Goal: Transaction & Acquisition: Purchase product/service

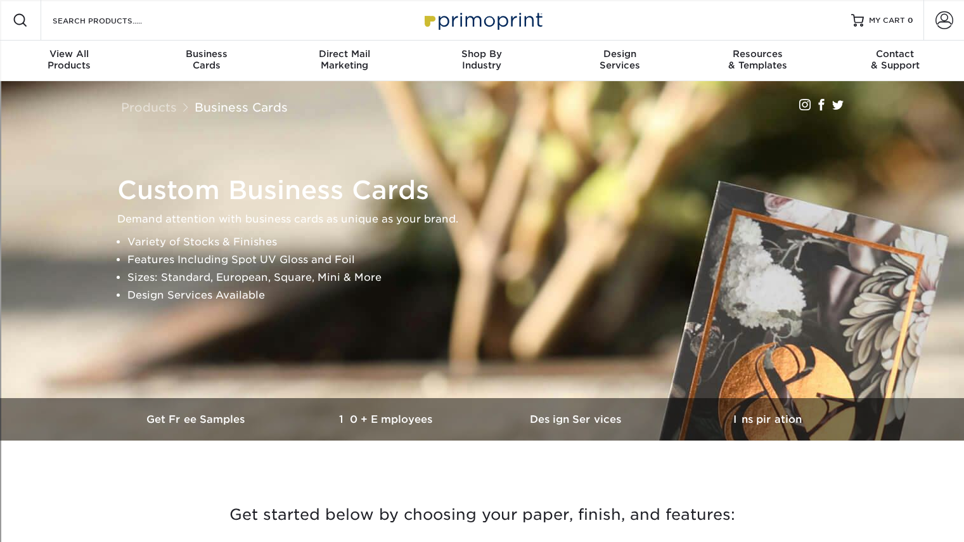
scroll to position [42, 0]
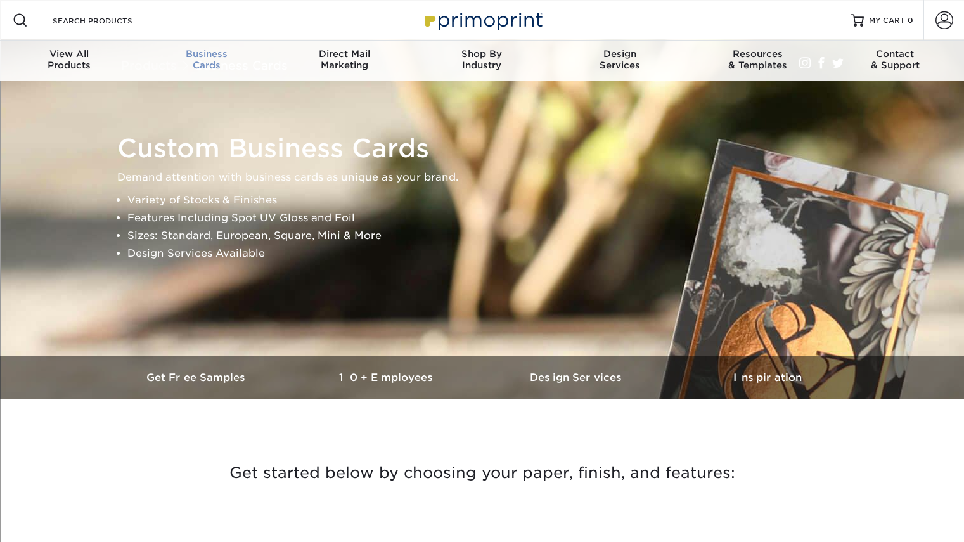
click at [216, 61] on div "Business Cards" at bounding box center [207, 59] width 138 height 23
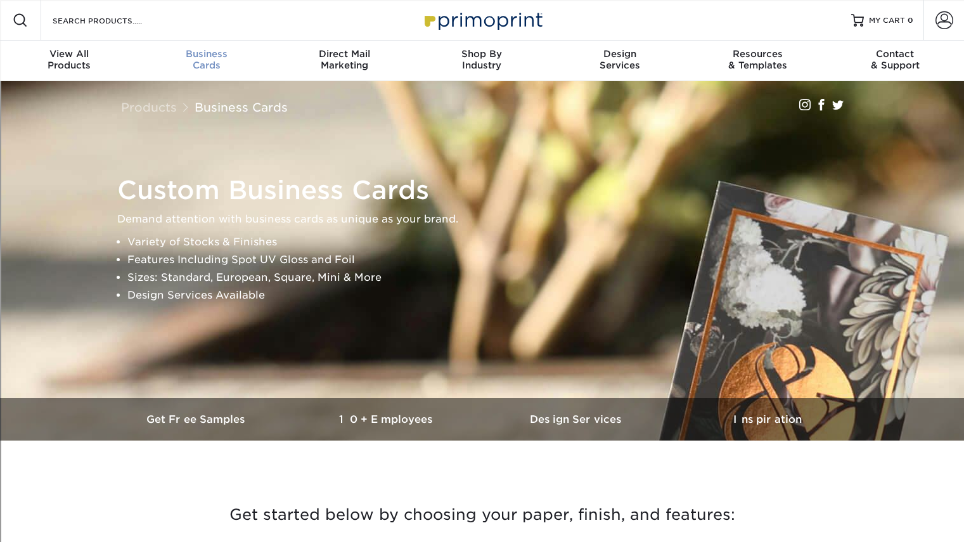
click at [216, 61] on div "Business Cards" at bounding box center [207, 59] width 138 height 23
click at [205, 108] on link "Business Cards" at bounding box center [241, 107] width 93 height 14
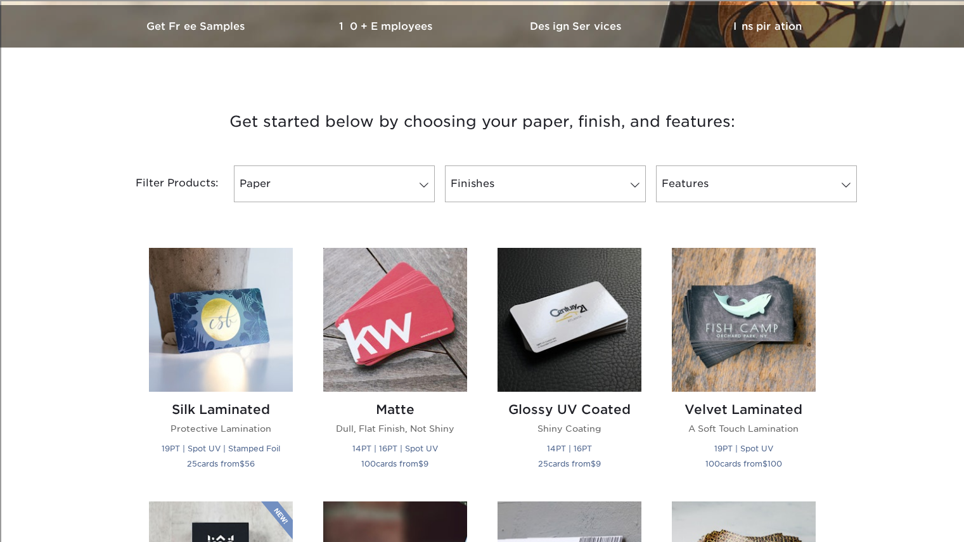
scroll to position [375, 0]
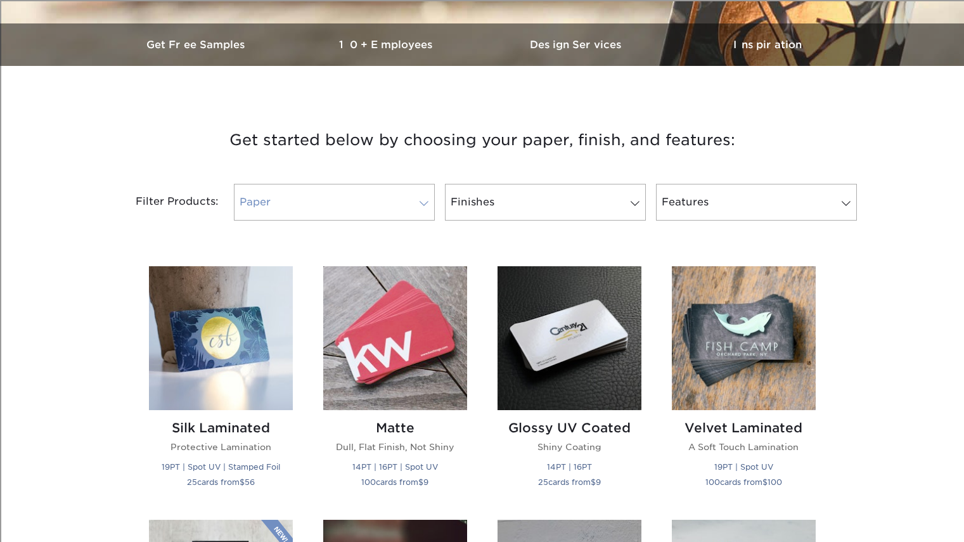
click at [391, 206] on link "Paper" at bounding box center [334, 202] width 201 height 37
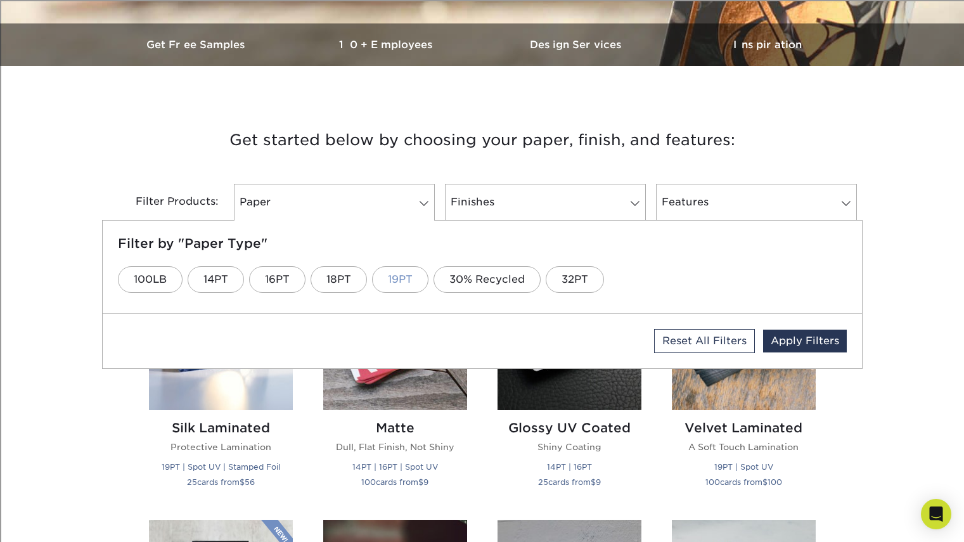
click at [385, 281] on link "19PT" at bounding box center [400, 279] width 56 height 27
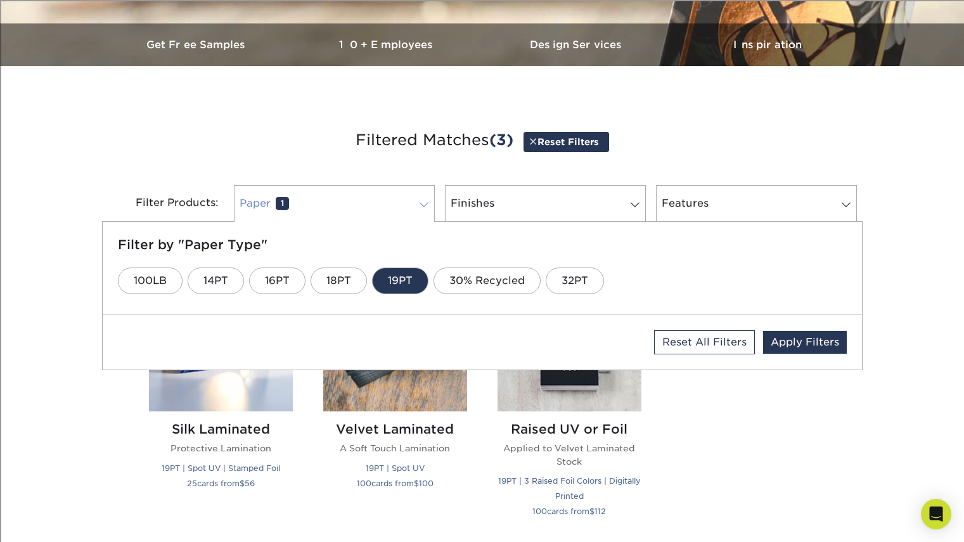
drag, startPoint x: 425, startPoint y: 249, endPoint x: 388, endPoint y: 191, distance: 67.9
click at [388, 191] on div "Paper 1 Filter by "Paper Type" 100LB 14PT 16PT 18PT 19PT 30% Recycled 32PT Rese…" at bounding box center [334, 203] width 211 height 37
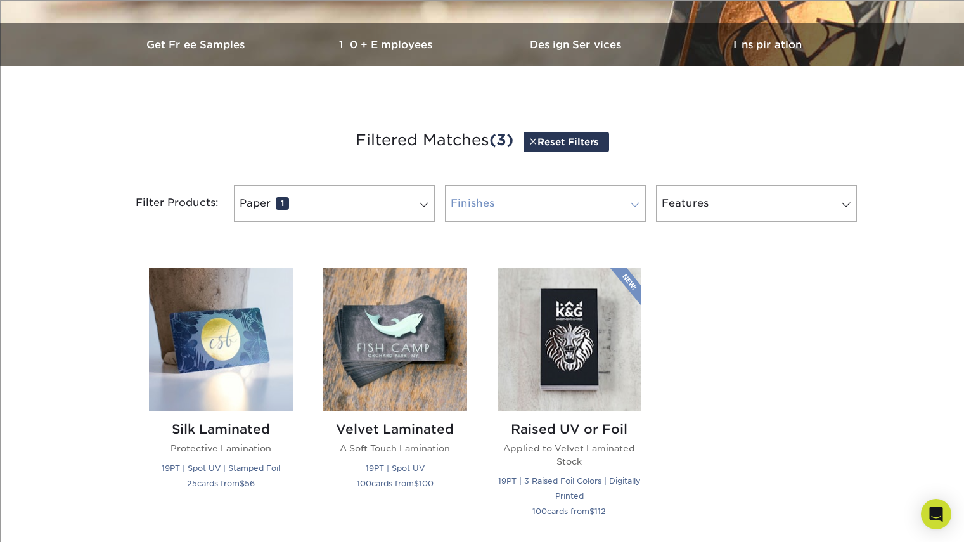
click at [495, 202] on link "Finishes 0" at bounding box center [545, 203] width 201 height 37
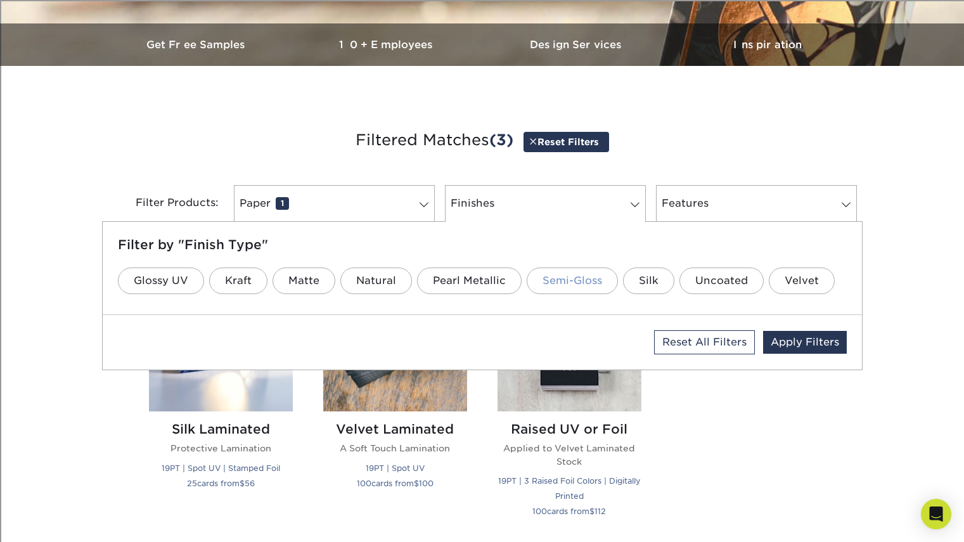
click at [537, 282] on link "Semi-Gloss" at bounding box center [572, 281] width 91 height 27
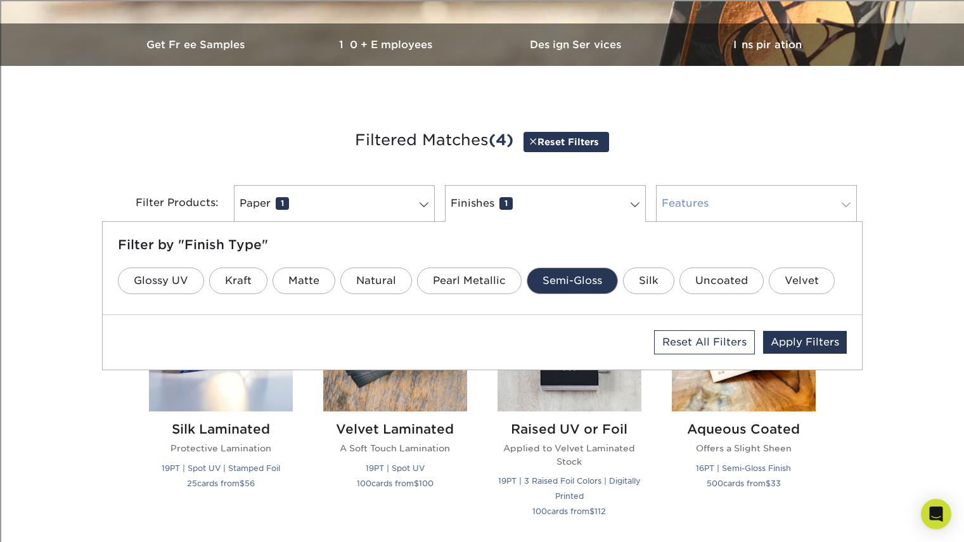
click at [711, 192] on link "Features 0" at bounding box center [756, 203] width 201 height 37
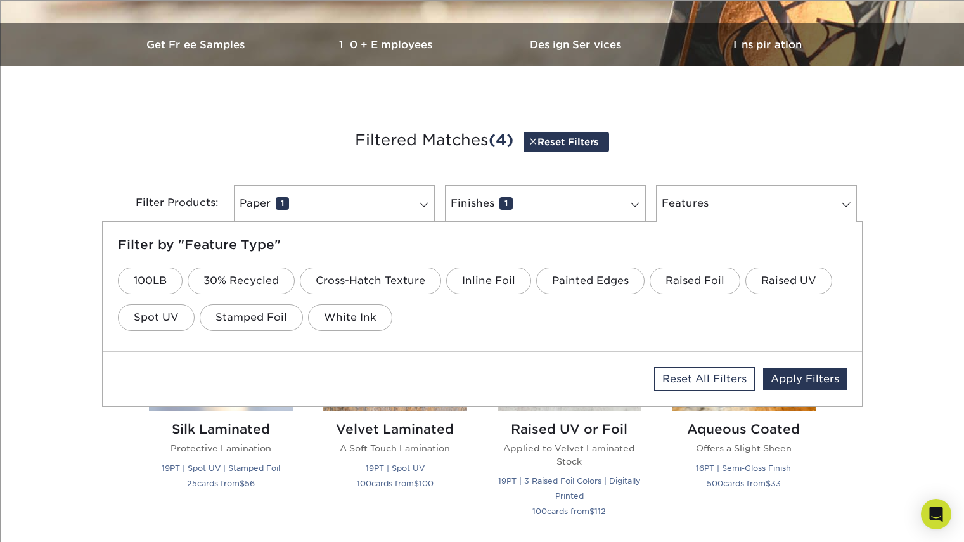
click at [926, 303] on div "Get started below by choosing your paper, finish, and features: Filtered Matche…" at bounding box center [482, 395] width 964 height 599
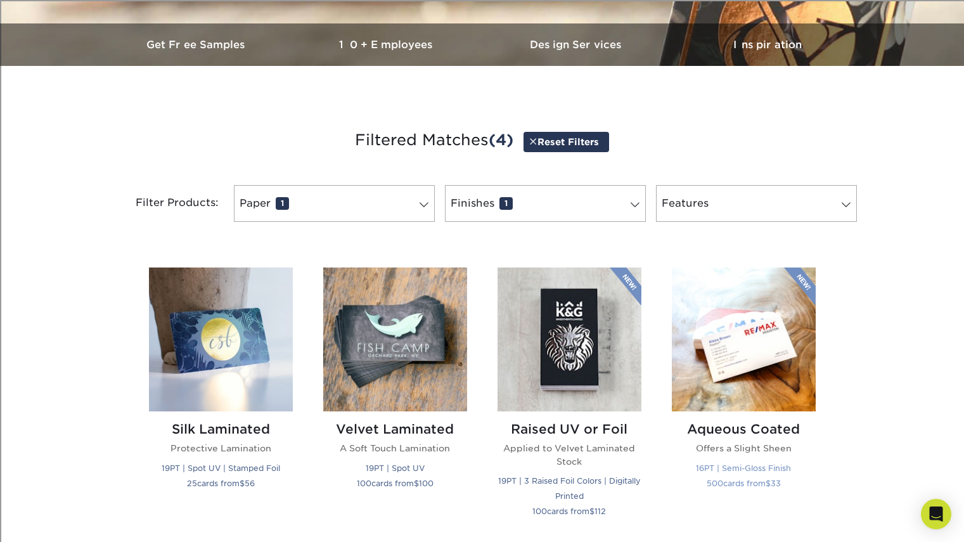
click at [771, 337] on img at bounding box center [744, 340] width 144 height 144
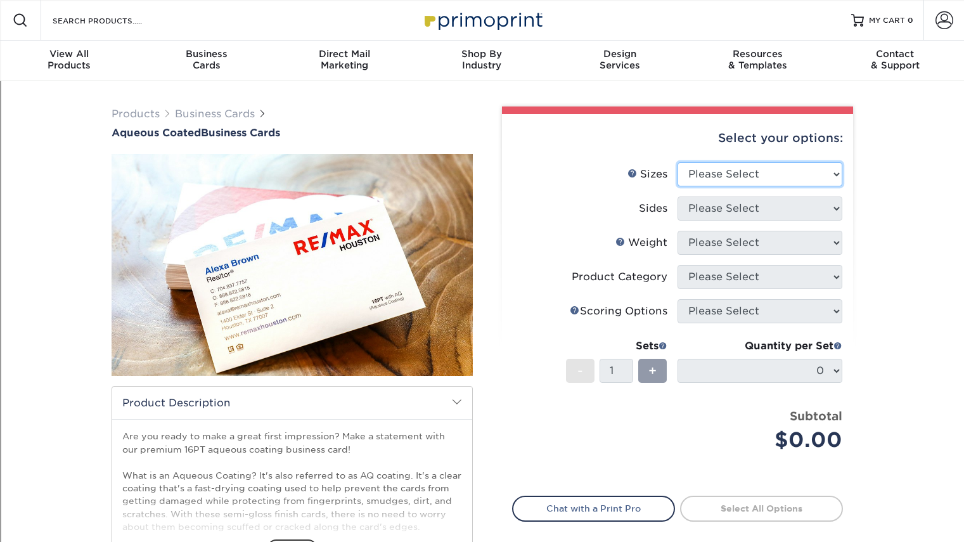
click at [735, 174] on select "Please Select 1.5" x 3.5" - Mini 1.75" x 3.5" - Mini 2" x 3" - Mini 2" x 3.5" -…" at bounding box center [760, 174] width 165 height 24
select select "2.00x3.50"
click at [678, 162] on select "Please Select 1.5" x 3.5" - Mini 1.75" x 3.5" - Mini 2" x 3" - Mini 2" x 3.5" -…" at bounding box center [760, 174] width 165 height 24
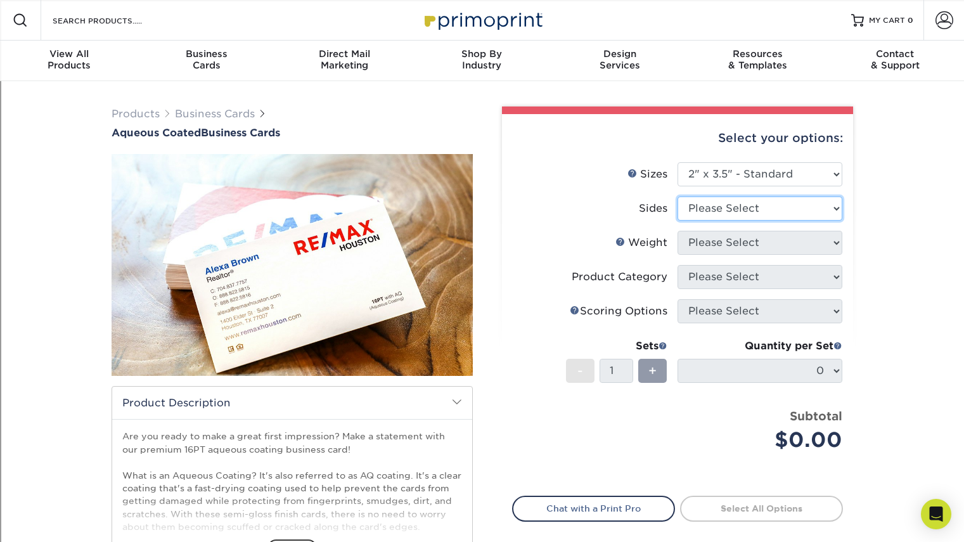
click at [720, 204] on select "Please Select Print Both Sides Print Front Only" at bounding box center [760, 209] width 165 height 24
select select "32d3c223-f82c-492b-b915-ba065a00862f"
click at [678, 197] on select "Please Select Print Both Sides Print Front Only" at bounding box center [760, 209] width 165 height 24
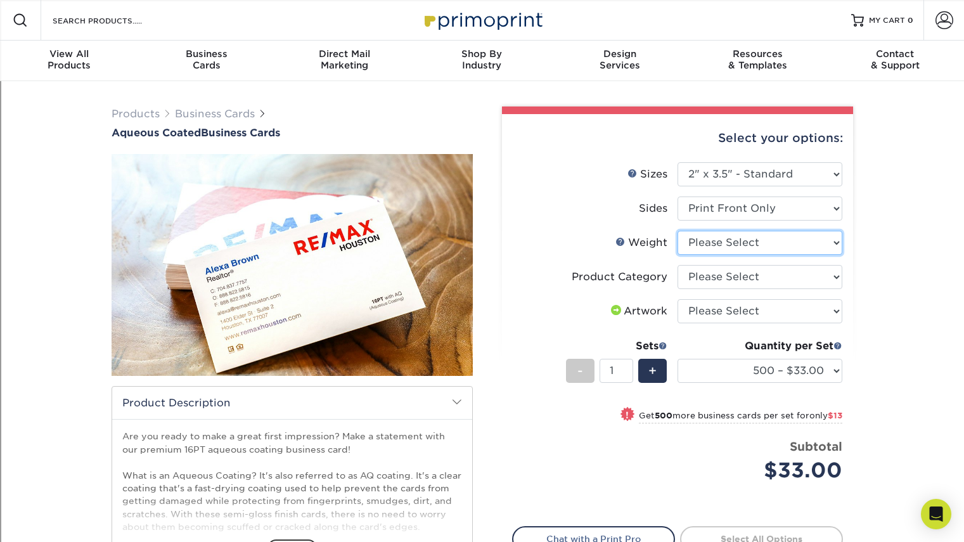
click at [776, 245] on select "Please Select 16PT" at bounding box center [760, 243] width 165 height 24
select select "16PT"
click at [678, 231] on select "Please Select 16PT" at bounding box center [760, 243] width 165 height 24
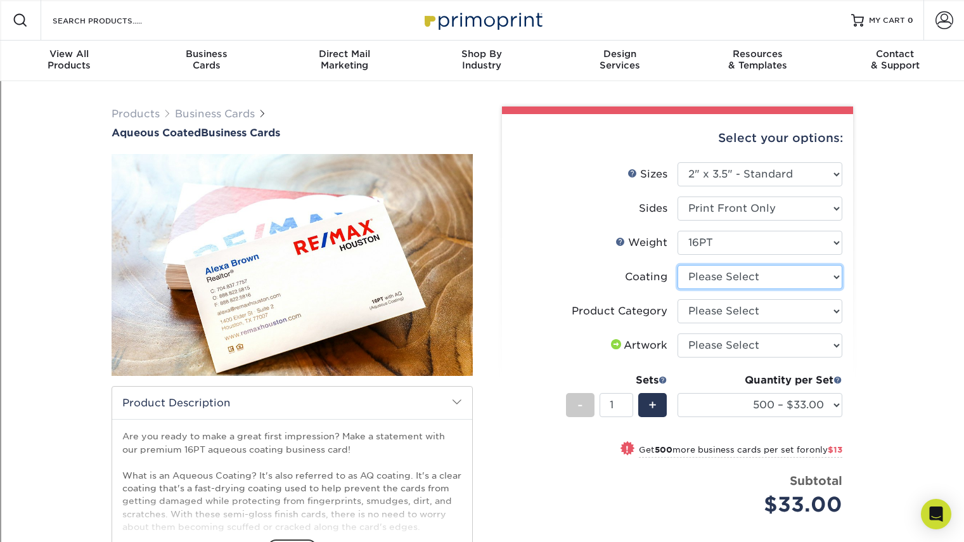
click at [789, 285] on select at bounding box center [760, 277] width 165 height 24
select select "d41dab50-ff65-4f4f-bb17-2afe4d36ae33"
click at [678, 265] on select at bounding box center [760, 277] width 165 height 24
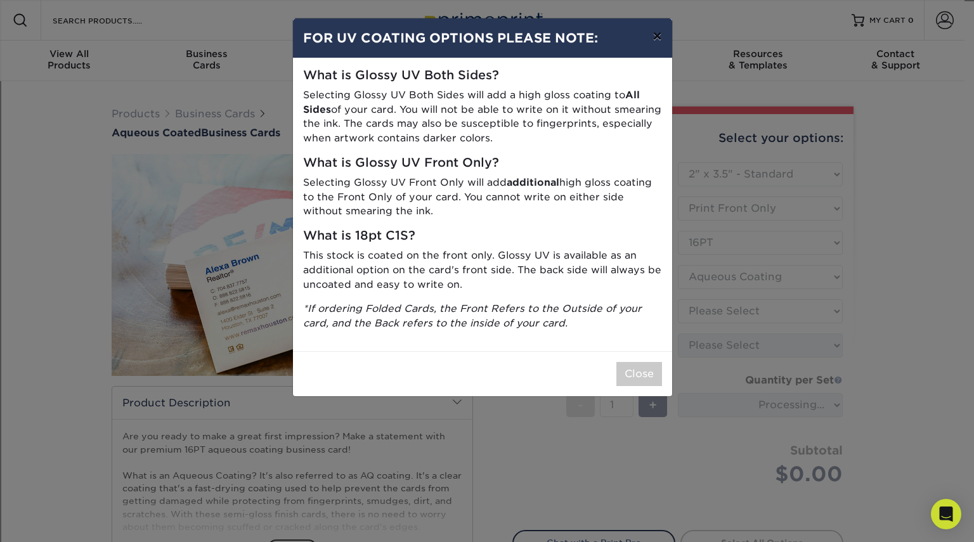
click at [659, 36] on button "×" at bounding box center [656, 36] width 29 height 36
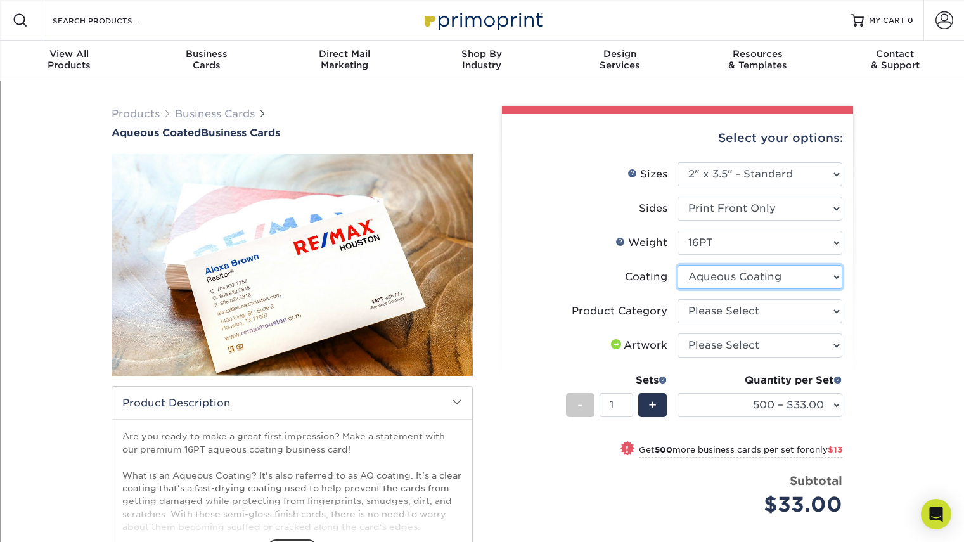
click at [777, 281] on select at bounding box center [760, 277] width 165 height 24
click at [914, 309] on div "Products Business Cards Aqueous Coated Business Cards show more $" at bounding box center [482, 399] width 964 height 637
click at [787, 323] on select "Please Select Business Cards" at bounding box center [760, 311] width 165 height 24
select select "3b5148f1-0588-4f88-a218-97bcfdce65c1"
click at [678, 299] on select "Please Select Business Cards" at bounding box center [760, 311] width 165 height 24
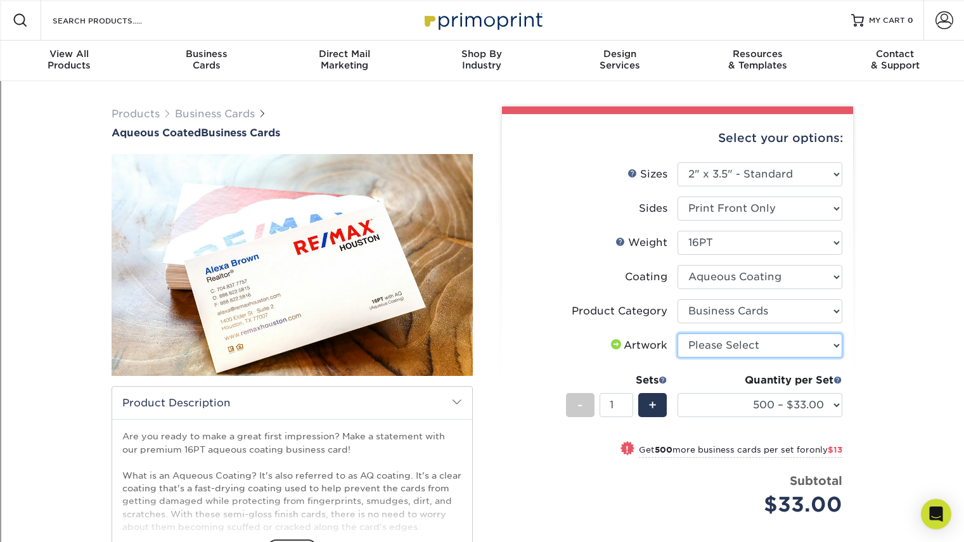
click at [765, 346] on select "Please Select I will upload files I need a design - $100" at bounding box center [760, 346] width 165 height 24
select select "upload"
click at [678, 334] on select "Please Select I will upload files I need a design - $100" at bounding box center [760, 346] width 165 height 24
click at [771, 402] on select "500 – $33.00 1000 – $46.00 2500 – $95.00 5000 – $141.00 7500 – $220.00 10000 – …" at bounding box center [760, 405] width 165 height 24
click at [678, 393] on select "500 – $33.00 1000 – $46.00 2500 – $95.00 5000 – $141.00 7500 – $220.00 10000 – …" at bounding box center [760, 405] width 165 height 24
